Goal: Understand process/instructions

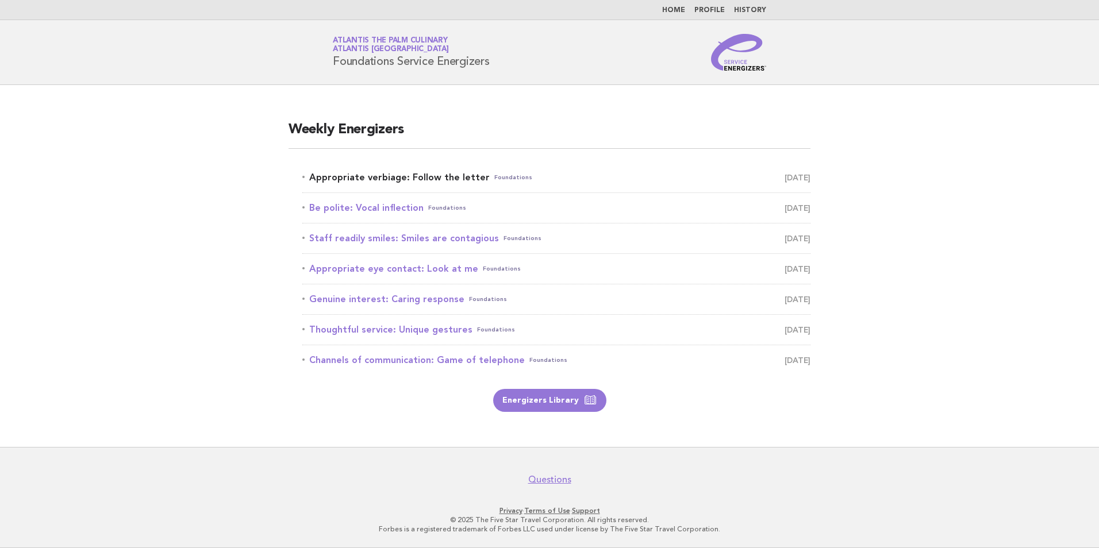
click at [461, 180] on link "Appropriate verbiage: Follow the letter Foundations August 23" at bounding box center [556, 178] width 508 height 16
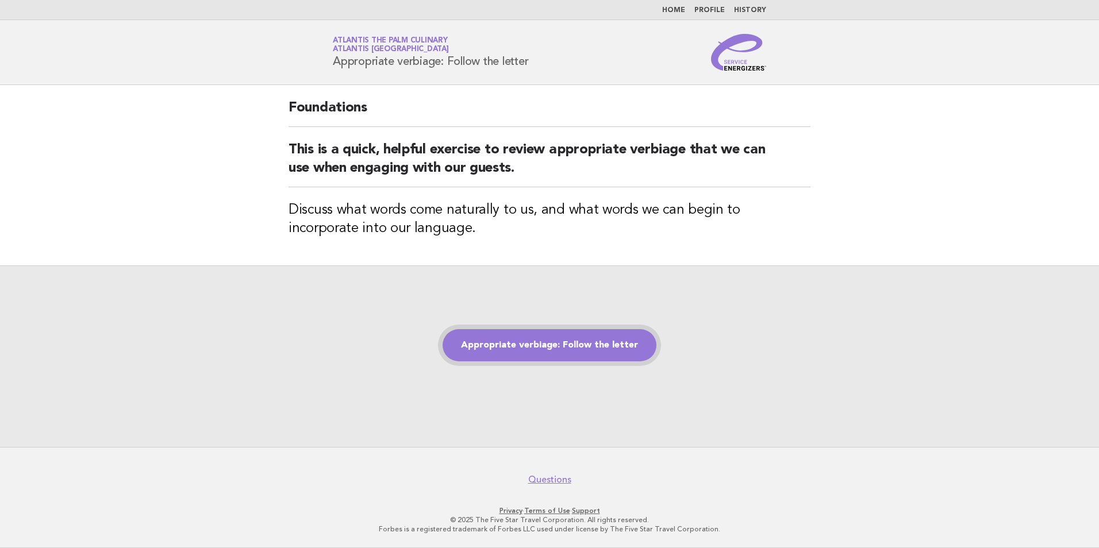
click at [564, 345] on link "Appropriate verbiage: Follow the letter" at bounding box center [549, 345] width 214 height 32
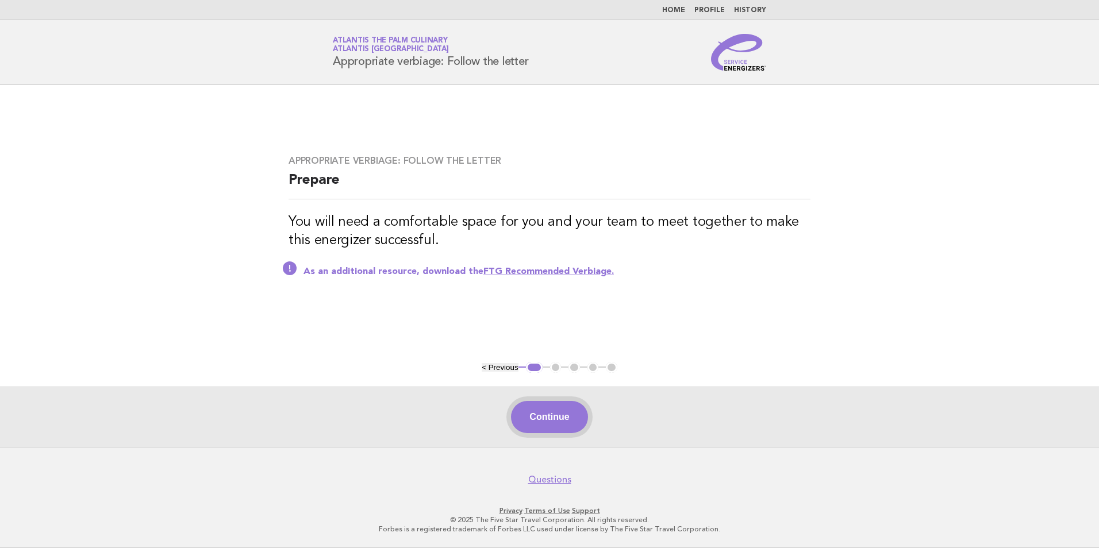
click at [559, 408] on button "Continue" at bounding box center [549, 417] width 76 height 32
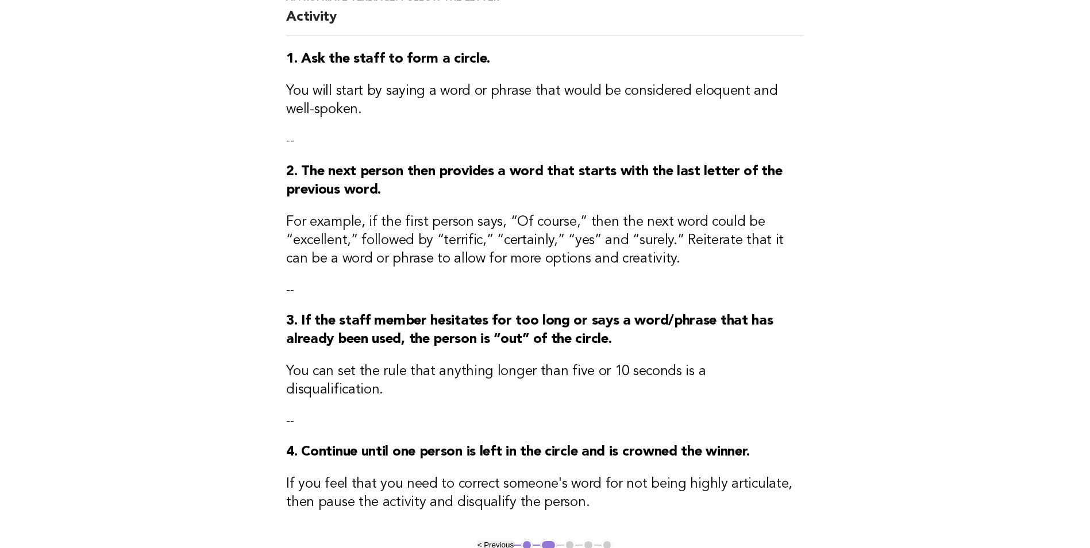
scroll to position [270, 0]
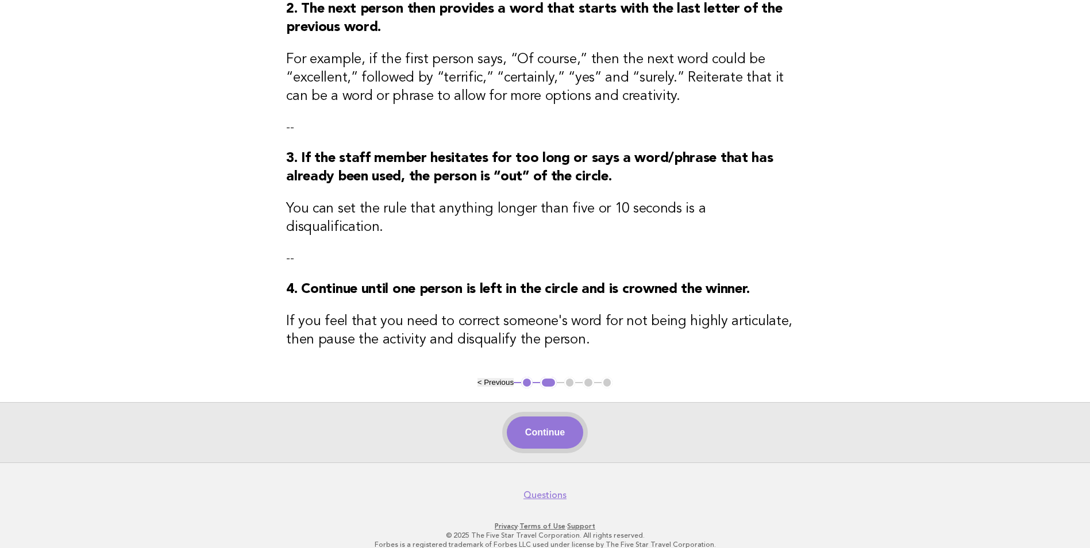
click at [567, 417] on button "Continue" at bounding box center [545, 433] width 76 height 32
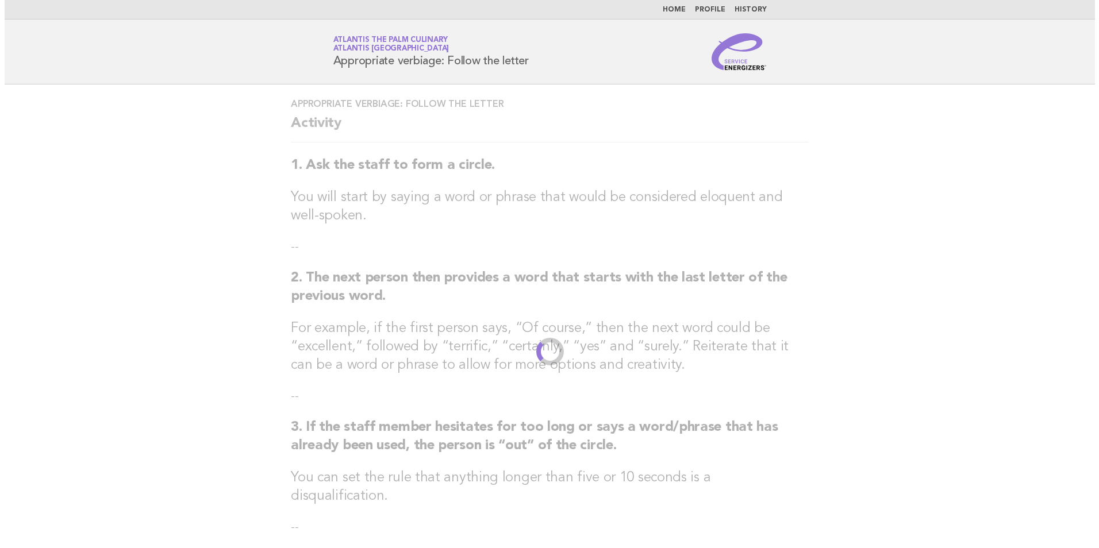
scroll to position [0, 0]
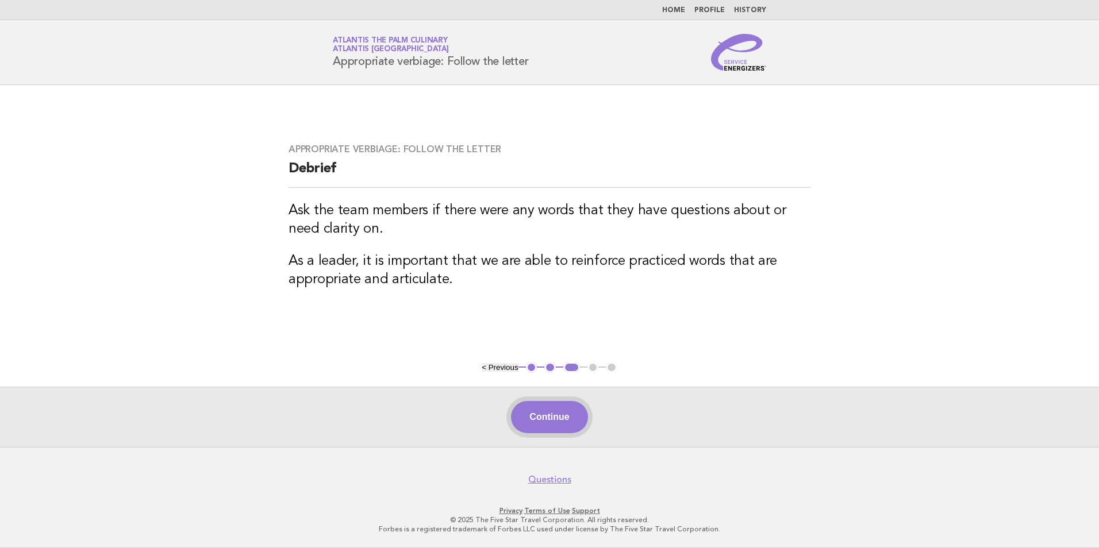
click at [555, 422] on button "Continue" at bounding box center [549, 417] width 76 height 32
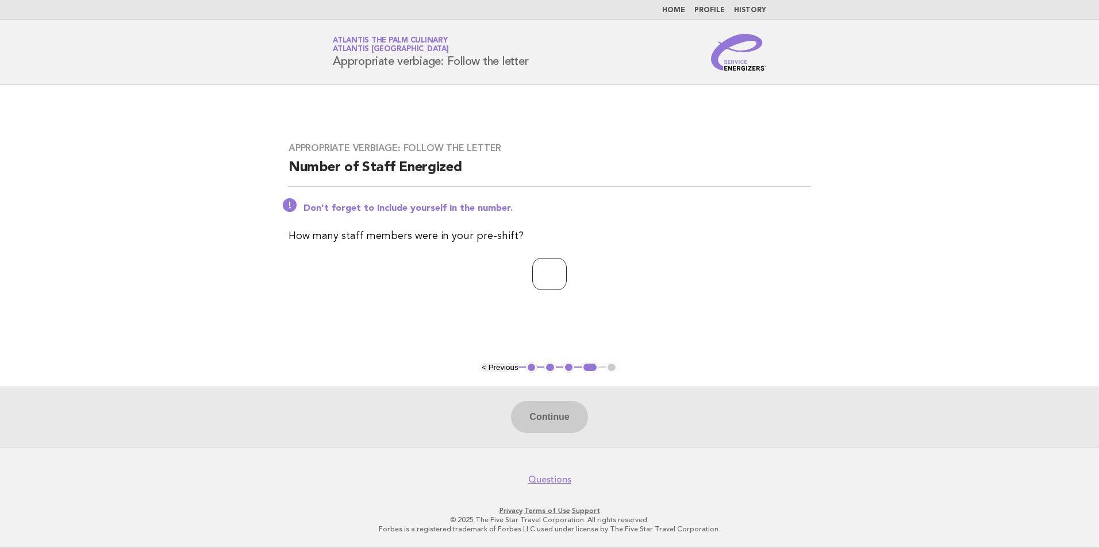
click at [543, 280] on input "number" at bounding box center [549, 274] width 34 height 32
type input "**"
click at [549, 416] on button "Continue" at bounding box center [549, 417] width 76 height 32
